Goal: Navigation & Orientation: Understand site structure

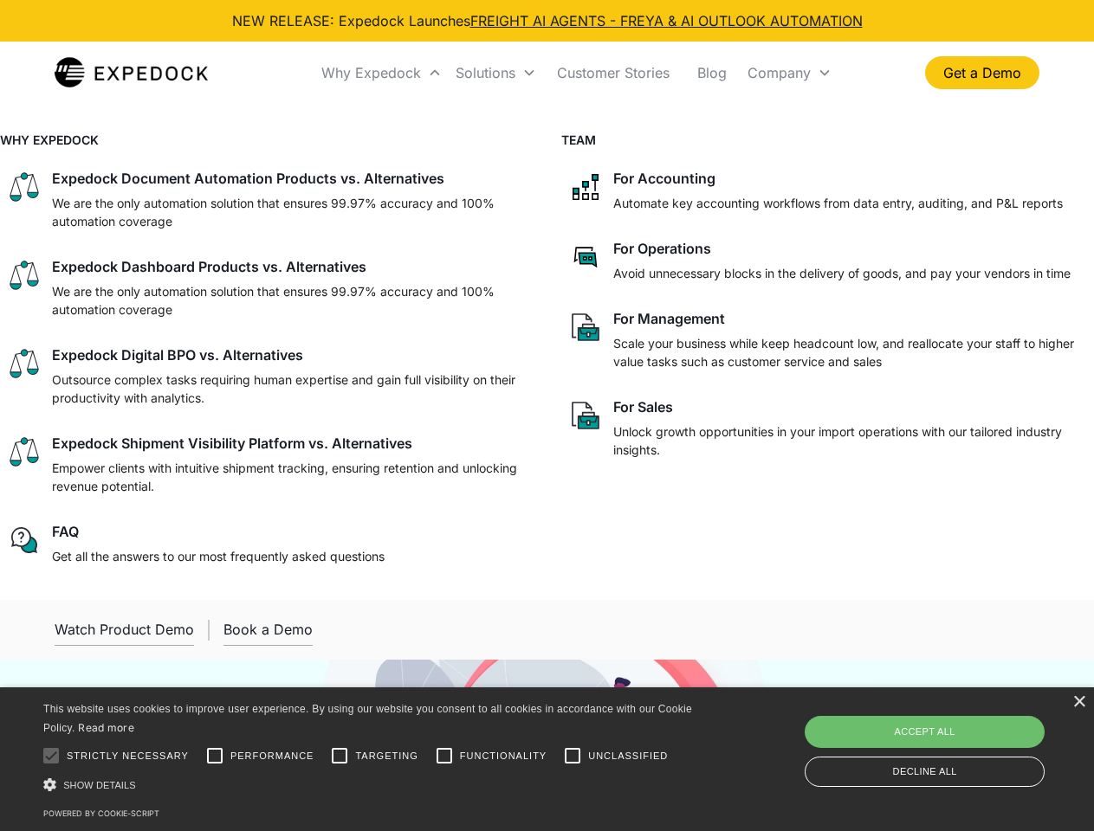
click at [382, 73] on div "Why Expedock" at bounding box center [371, 72] width 100 height 17
click at [495, 73] on div "Solutions" at bounding box center [486, 72] width 60 height 17
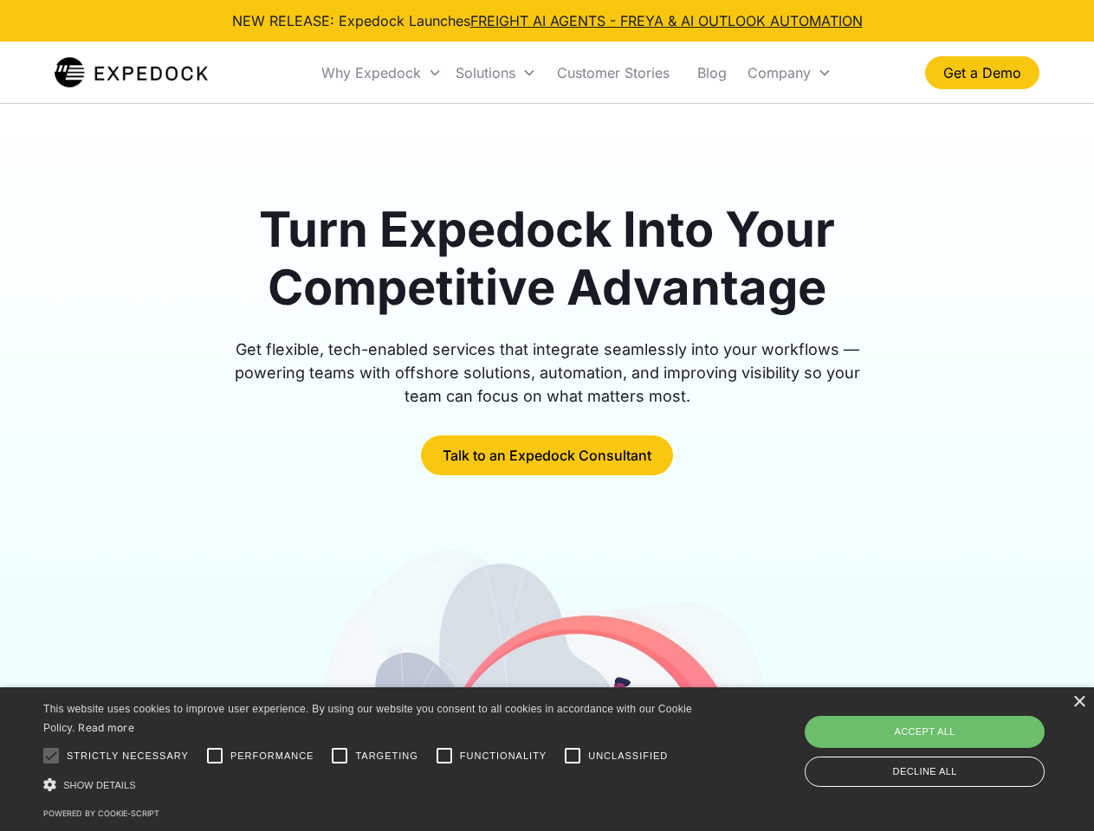
click at [789, 73] on div "Company" at bounding box center [778, 72] width 63 height 17
click at [51, 756] on div at bounding box center [51, 756] width 35 height 35
click at [215, 756] on input "Performance" at bounding box center [214, 756] width 35 height 35
checkbox input "true"
click at [340, 756] on input "Targeting" at bounding box center [339, 756] width 35 height 35
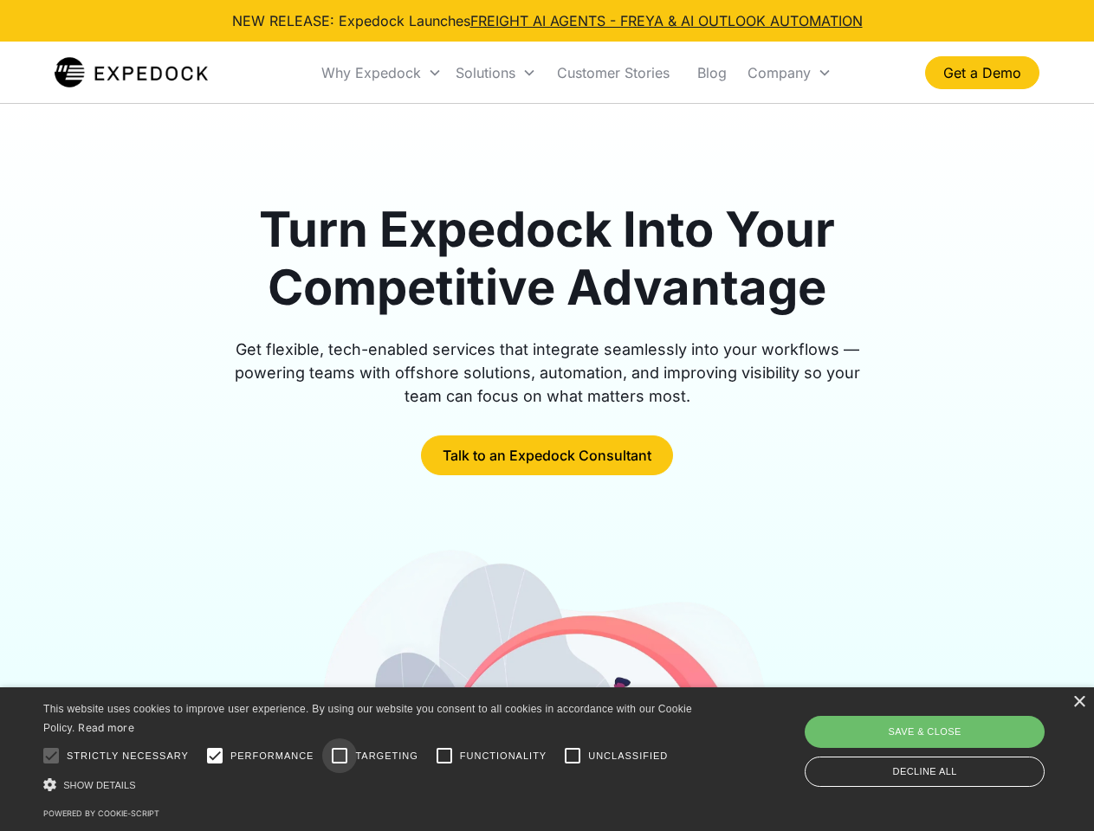
checkbox input "true"
click at [444, 756] on input "Functionality" at bounding box center [444, 756] width 35 height 35
checkbox input "true"
click at [572, 756] on input "Unclassified" at bounding box center [572, 756] width 35 height 35
checkbox input "true"
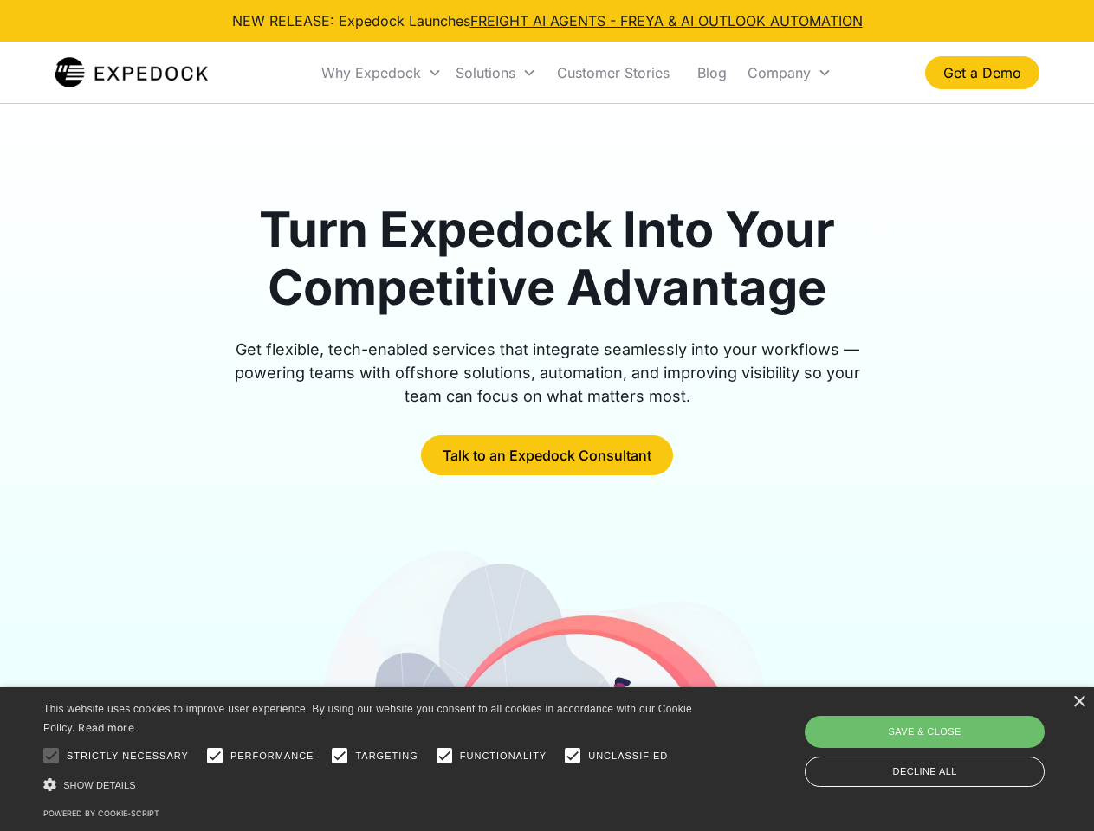
click at [371, 785] on div "Show details Hide details" at bounding box center [370, 785] width 655 height 18
